Goal: Information Seeking & Learning: Learn about a topic

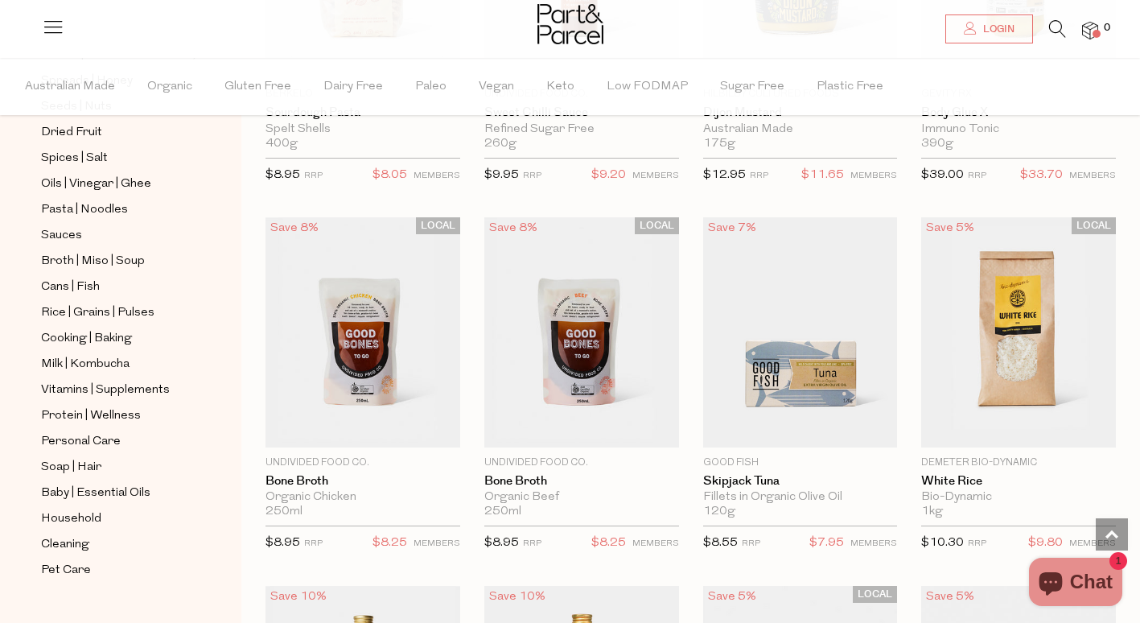
scroll to position [2201, 0]
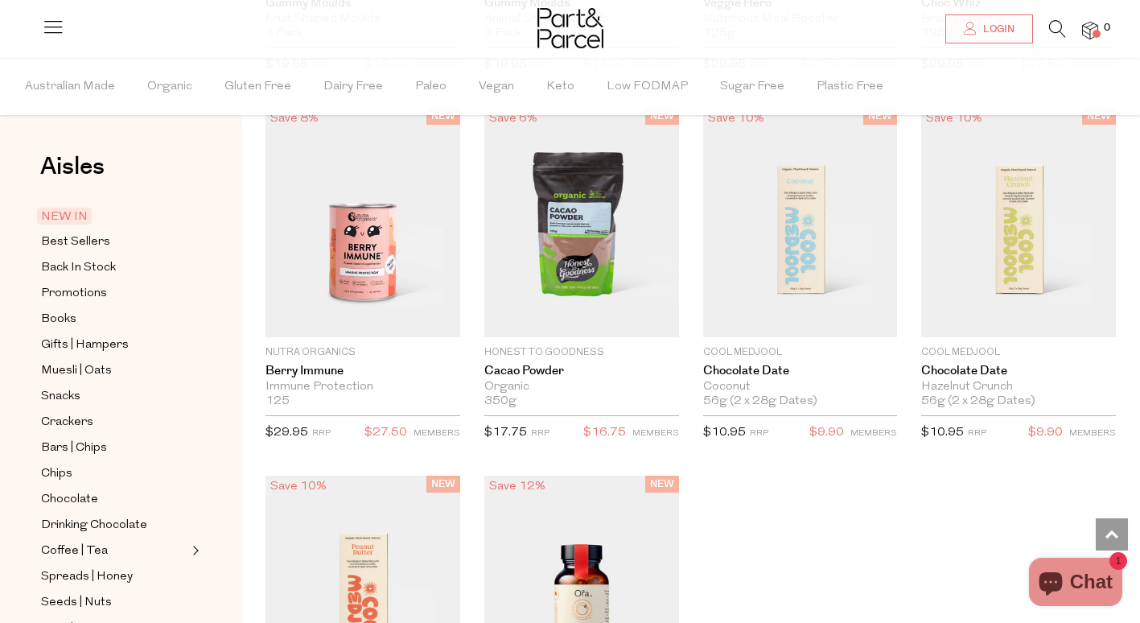
scroll to position [2079, 0]
click at [1124, 373] on div "NEW IN Close Browse Aisles Clear All Filter Clear Australian Made Organic Glute…" at bounding box center [690, 221] width 899 height 1965
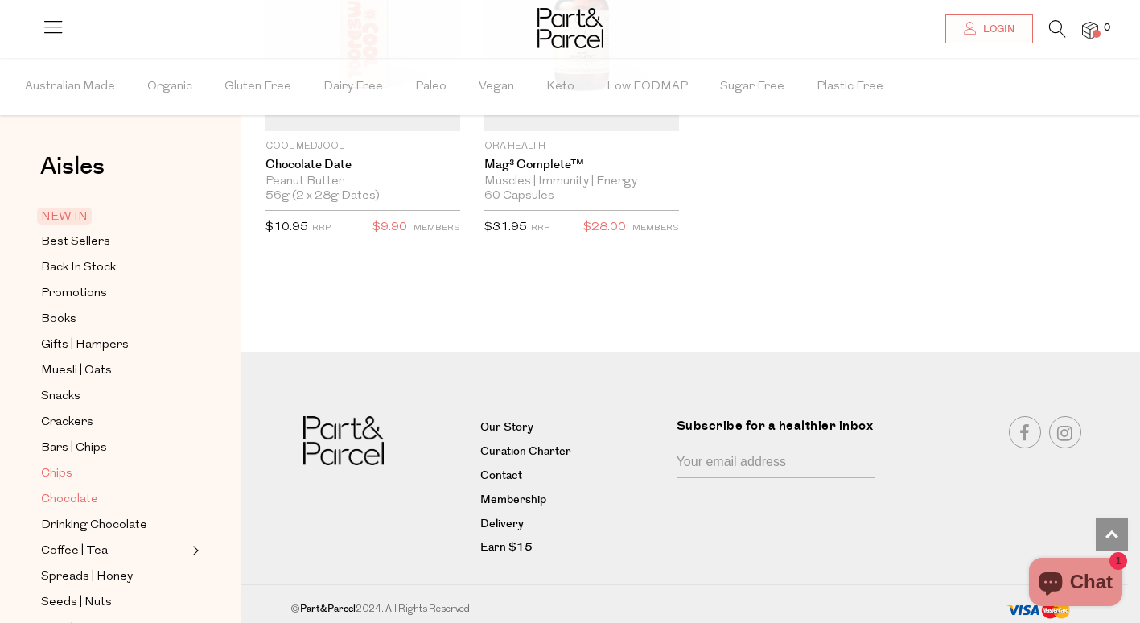
scroll to position [497, 0]
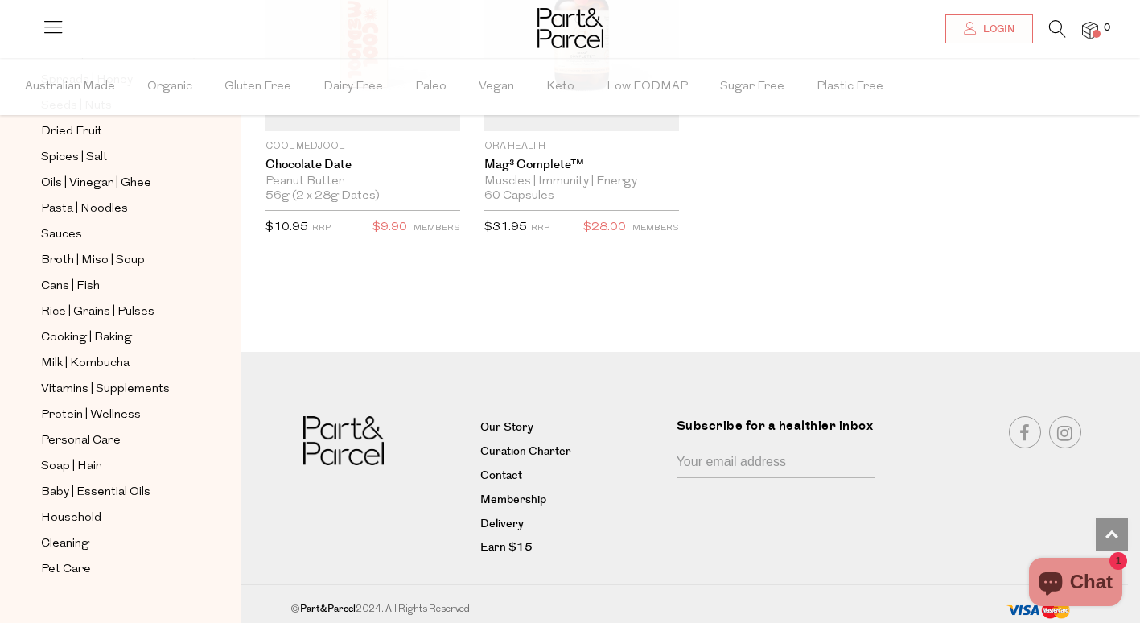
click at [56, 31] on icon at bounding box center [53, 26] width 23 height 23
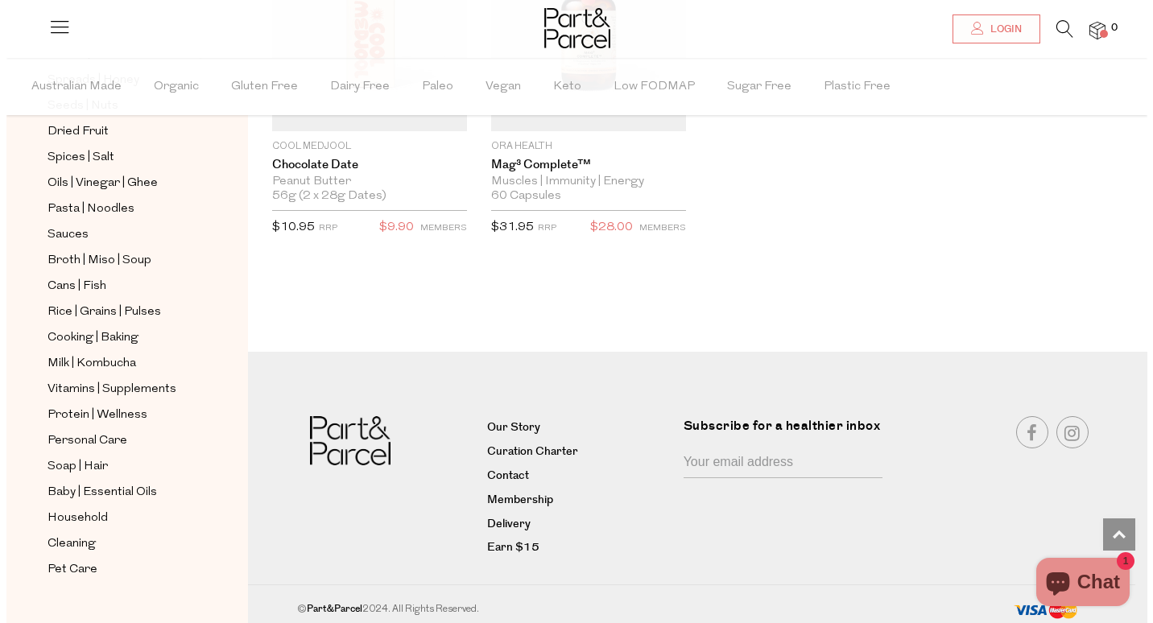
scroll to position [2665, 0]
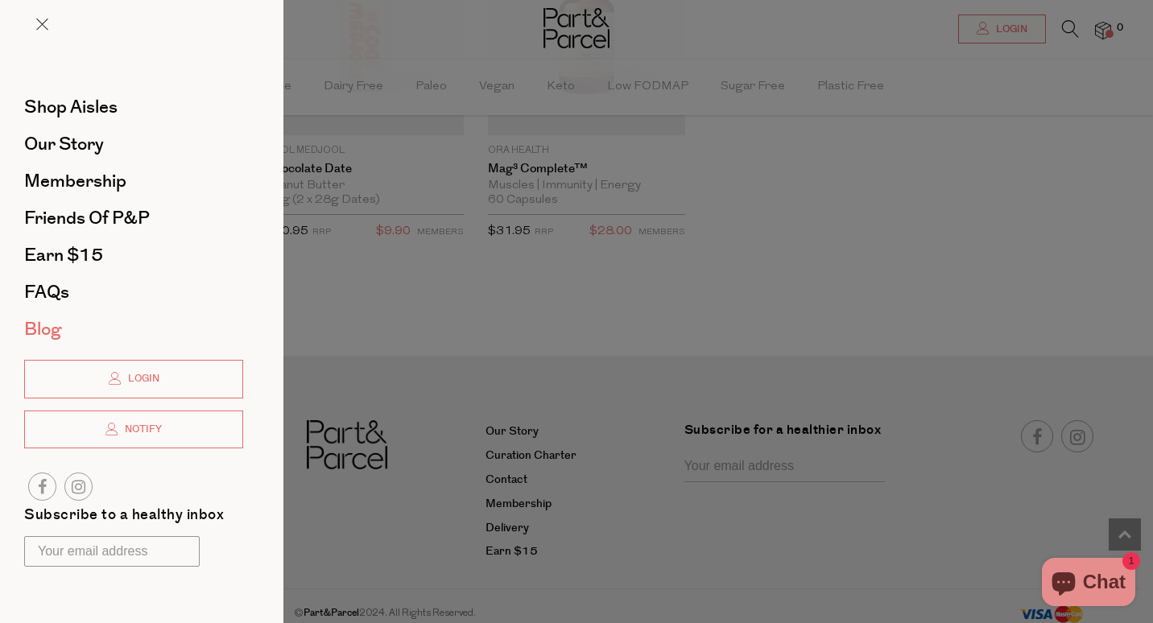
click at [50, 338] on span "Blog" at bounding box center [42, 329] width 37 height 26
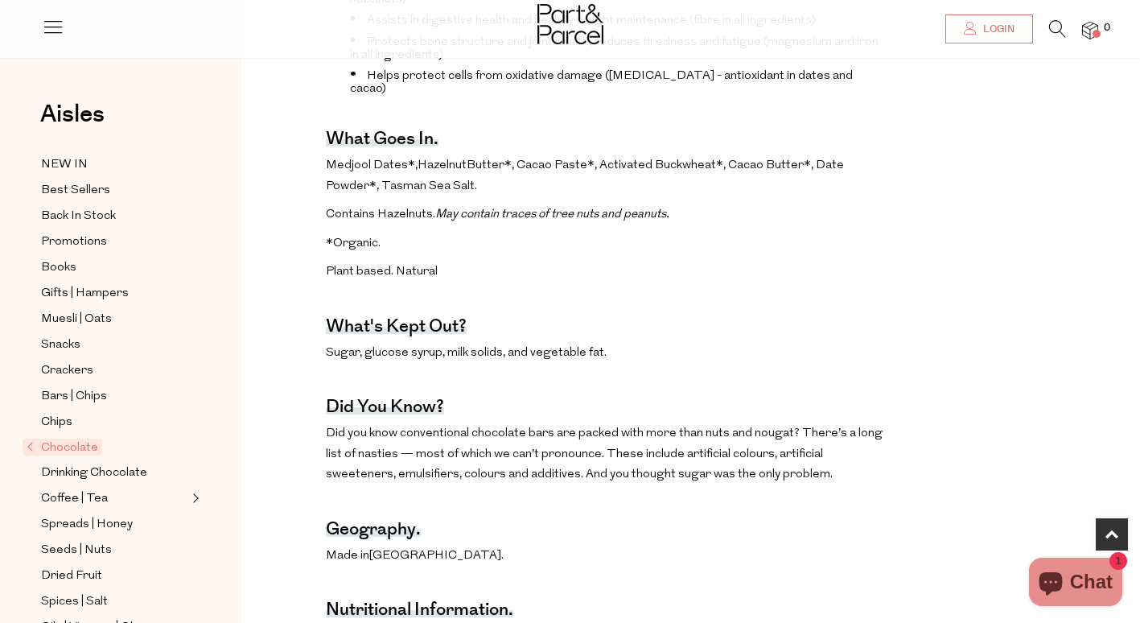
scroll to position [803, 0]
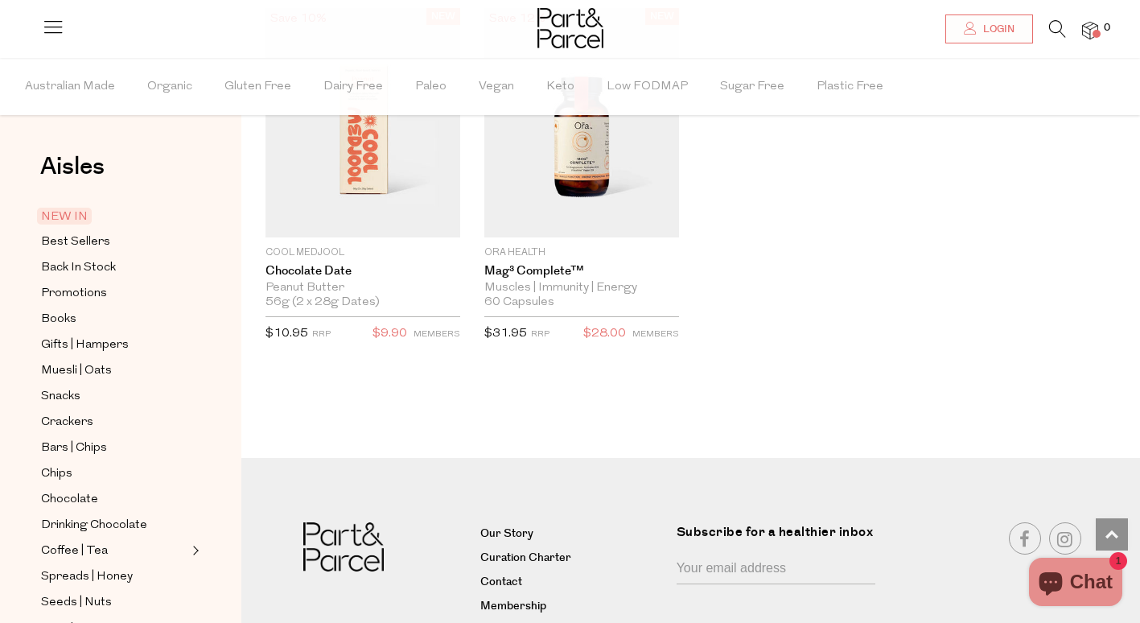
scroll to position [2654, 0]
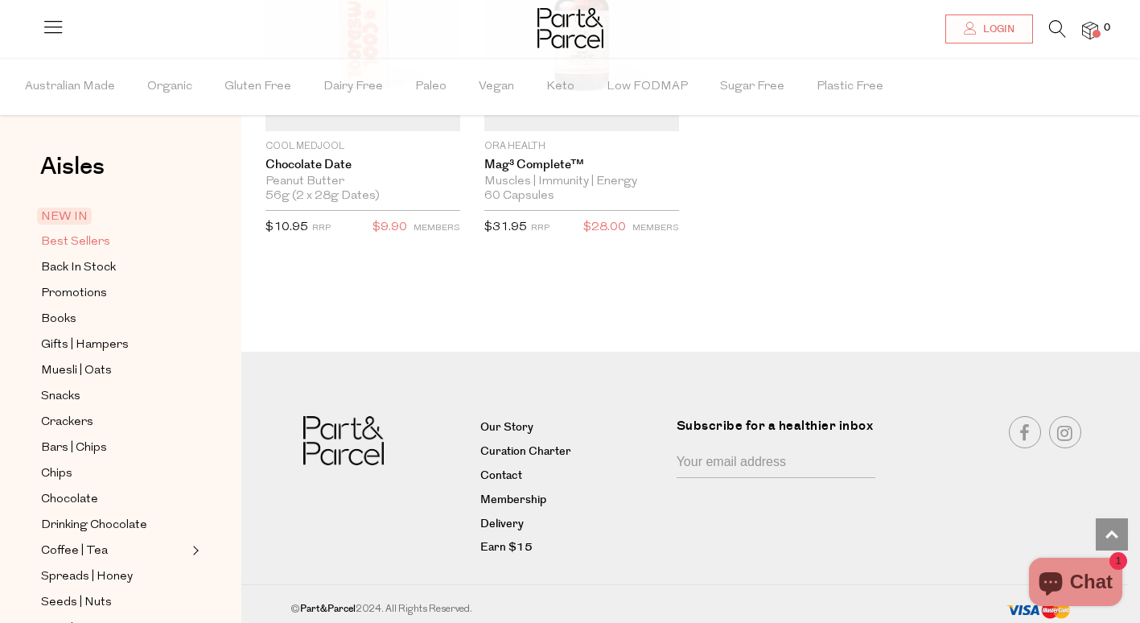
click at [87, 238] on span "Best Sellers" at bounding box center [75, 242] width 69 height 19
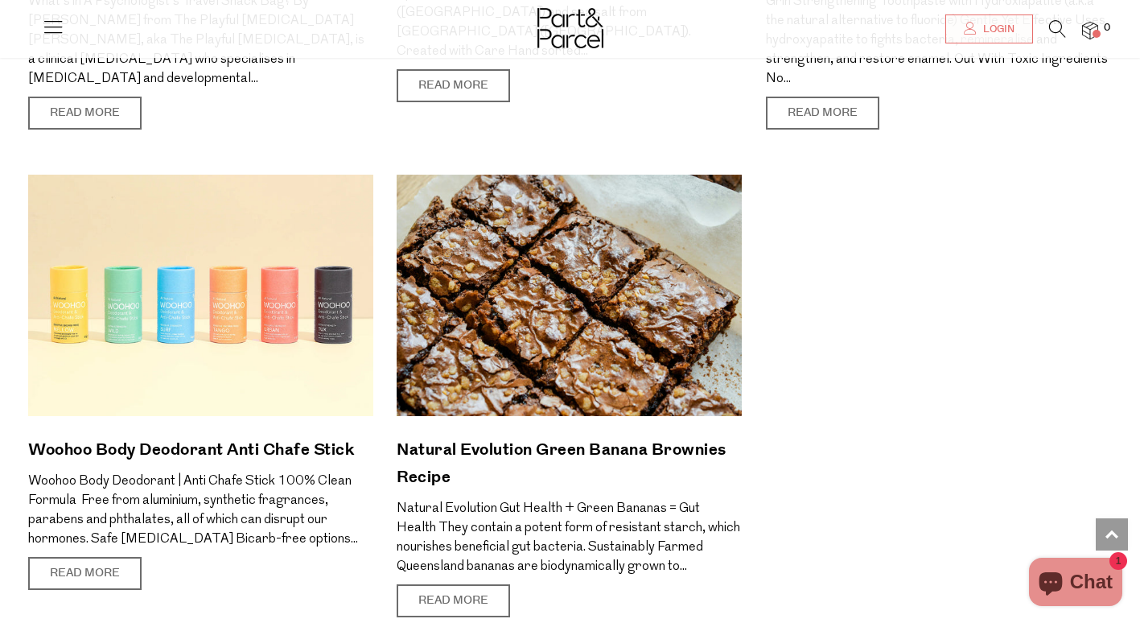
scroll to position [8201, 0]
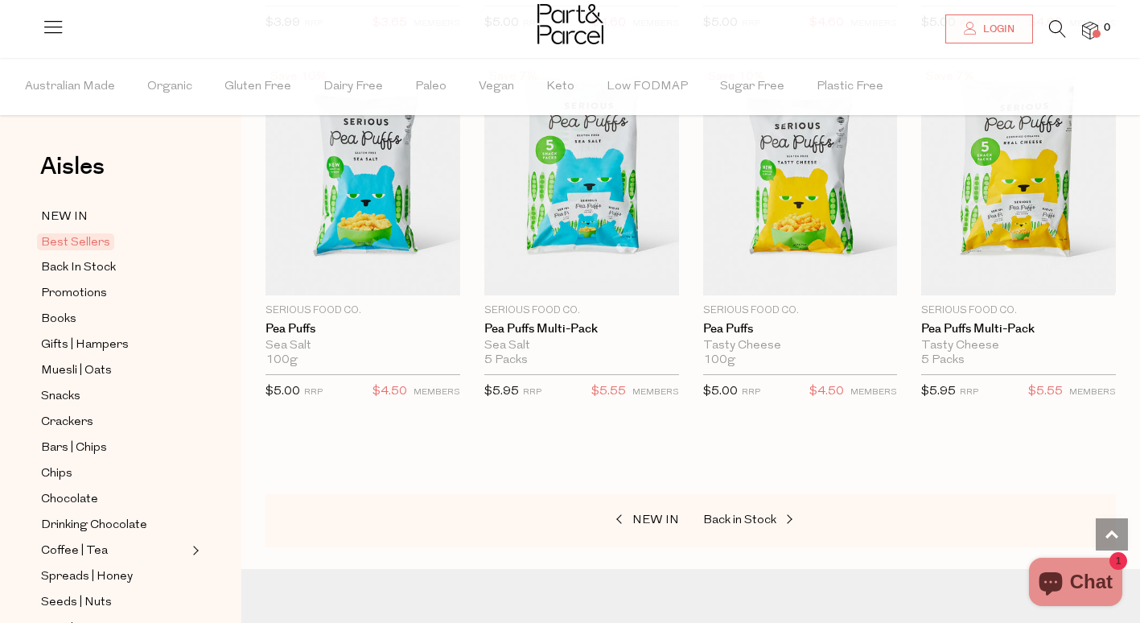
scroll to position [3685, 0]
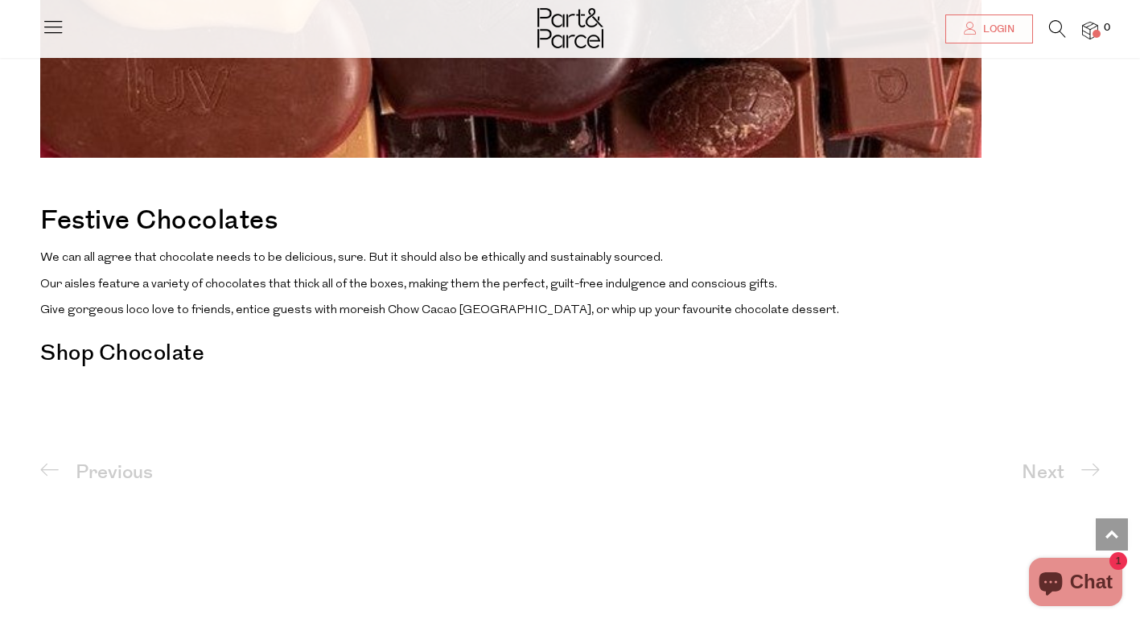
scroll to position [1036, 0]
